Goal: Task Accomplishment & Management: Use online tool/utility

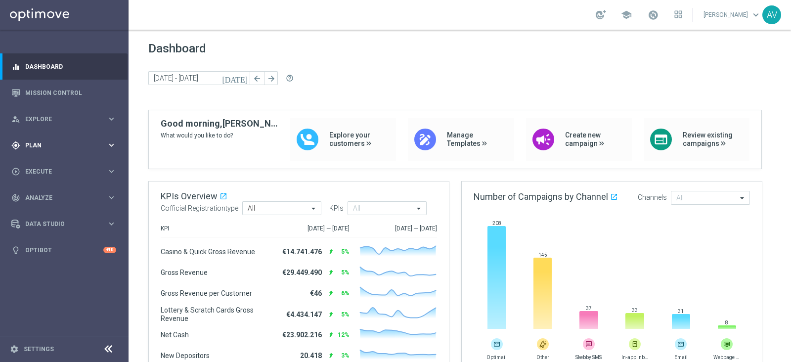
click at [83, 144] on span "Plan" at bounding box center [66, 145] width 82 height 6
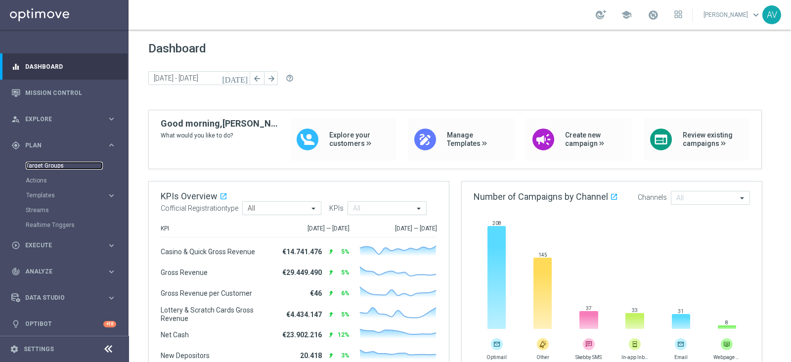
click at [49, 167] on link "Target Groups" at bounding box center [64, 166] width 77 height 8
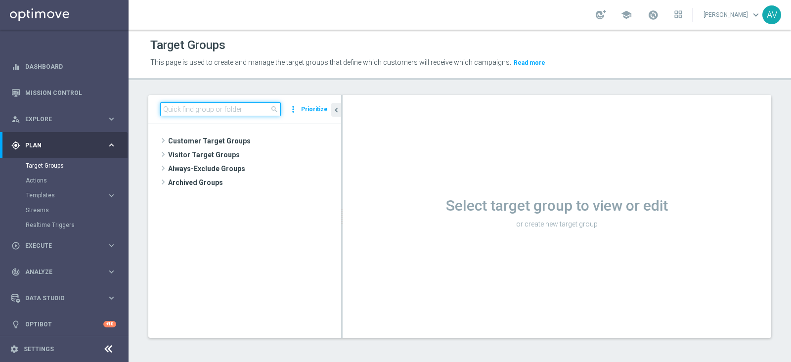
click at [182, 107] on input at bounding box center [220, 109] width 121 height 14
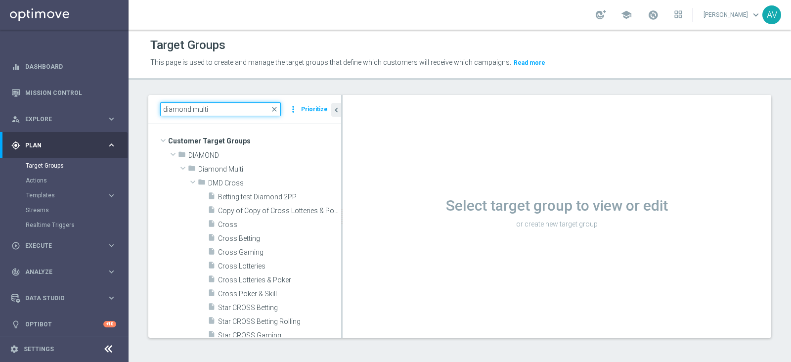
type input "diamond multi"
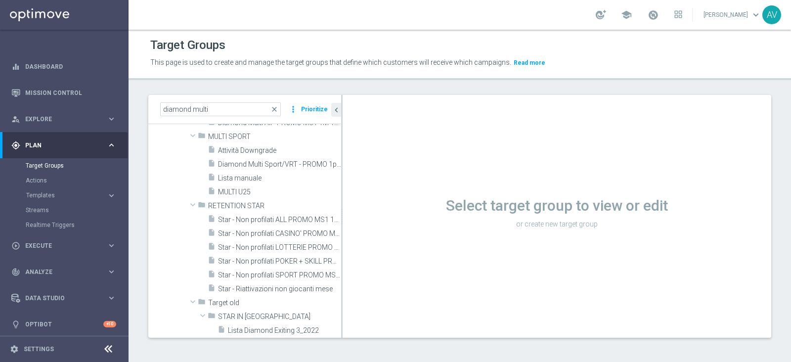
scroll to position [304, 0]
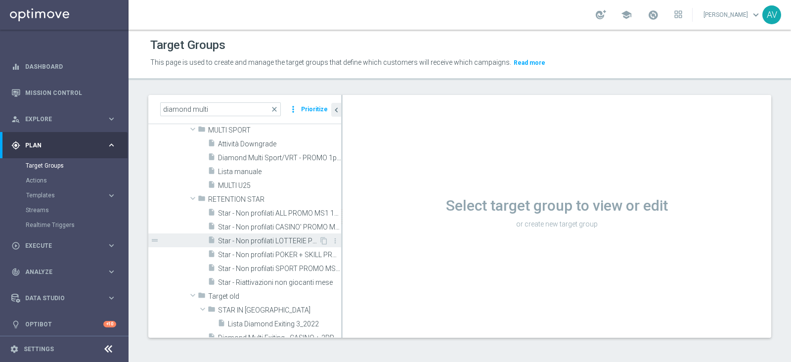
click at [282, 241] on span "Star - Non profilati LOTTERIE PROMO MS1 1M (3m)" at bounding box center [268, 241] width 101 height 8
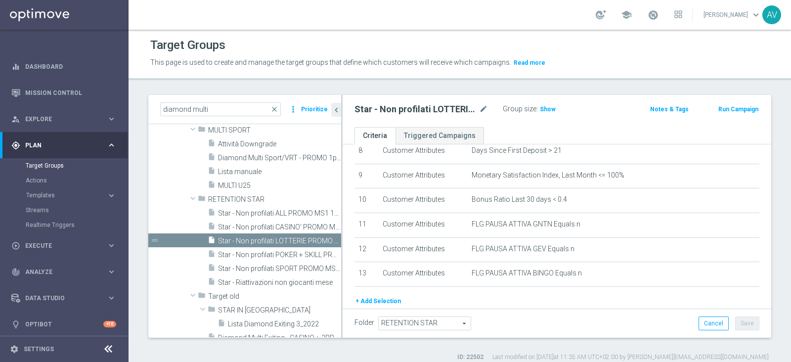
scroll to position [242, 0]
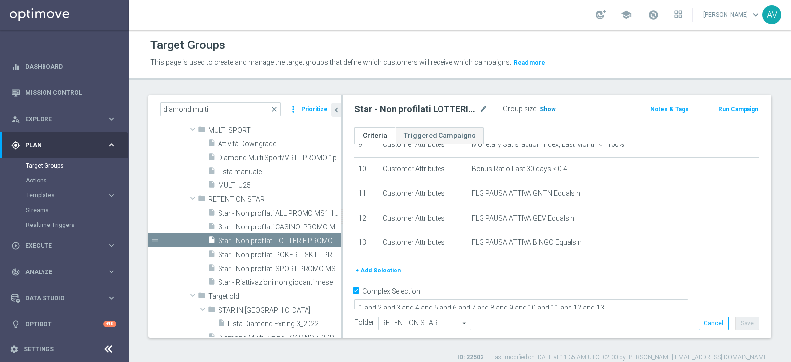
click at [540, 106] on span "Show" at bounding box center [548, 109] width 16 height 7
click at [544, 107] on span "363" at bounding box center [546, 110] width 12 height 9
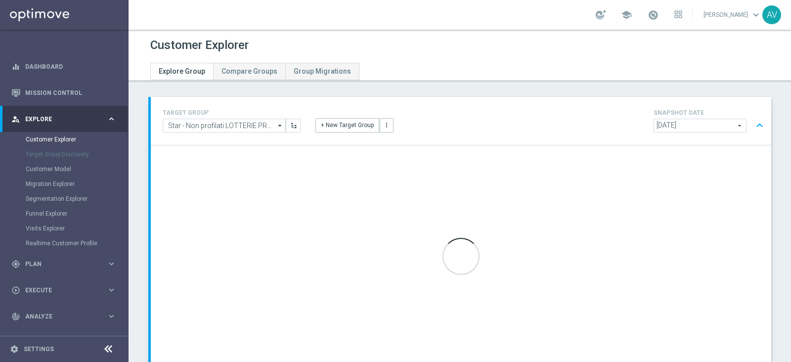
click at [418, 44] on div "Customer Explorer" at bounding box center [459, 45] width 619 height 19
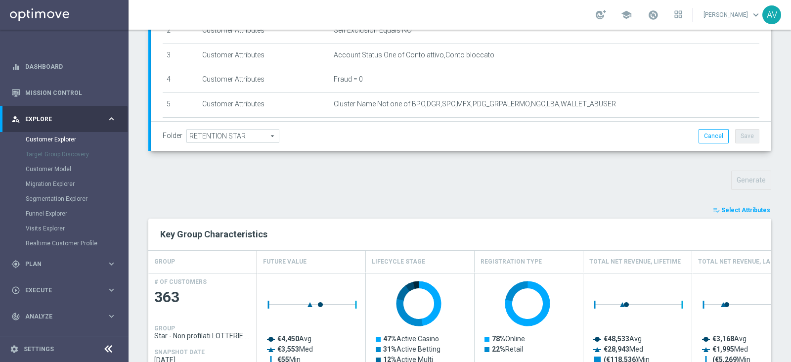
scroll to position [216, 0]
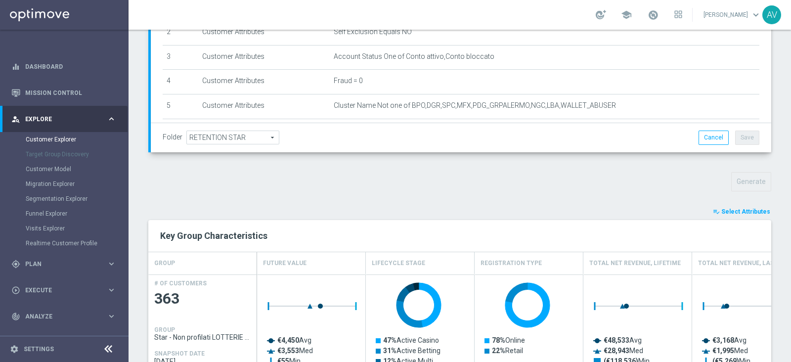
click at [713, 208] on icon "playlist_add_check" at bounding box center [716, 211] width 7 height 7
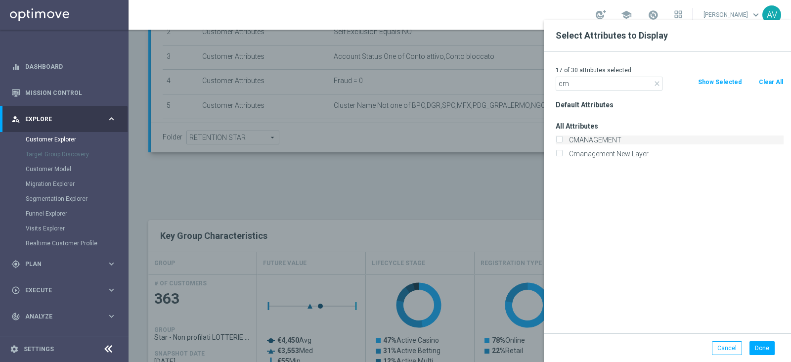
type input "cm"
click at [561, 139] on input "CMANAGEMENT" at bounding box center [559, 141] width 6 height 6
checkbox input "true"
click at [754, 348] on button "Done" at bounding box center [761, 348] width 25 height 14
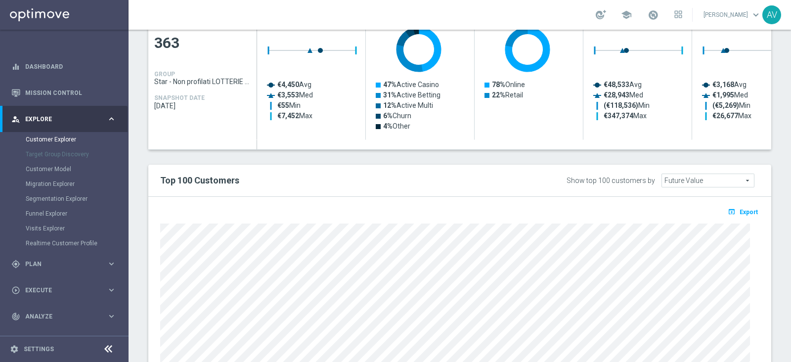
scroll to position [470, 0]
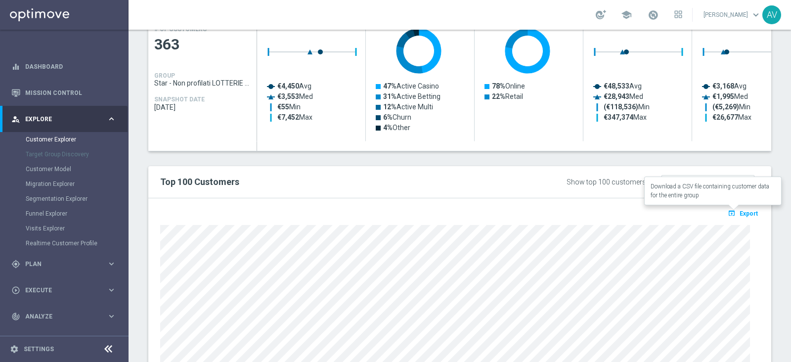
click at [729, 209] on icon "open_in_browser" at bounding box center [733, 213] width 10 height 8
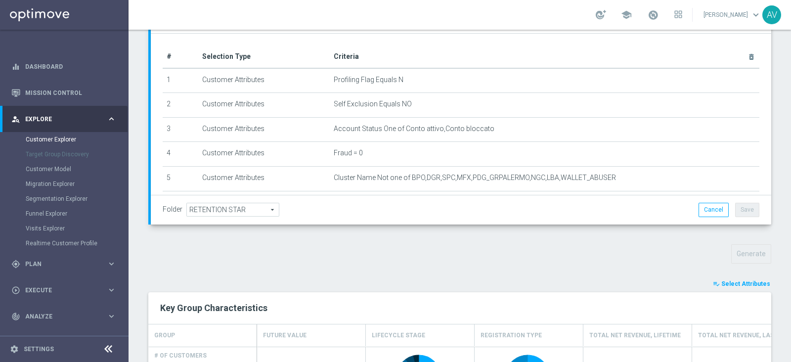
scroll to position [0, 0]
